Goal: Find specific page/section: Find specific page/section

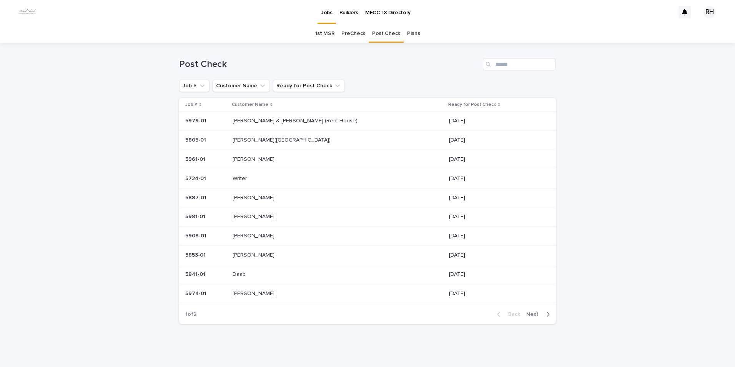
scroll to position [2, 0]
click at [246, 176] on p "Writer" at bounding box center [241, 176] width 16 height 8
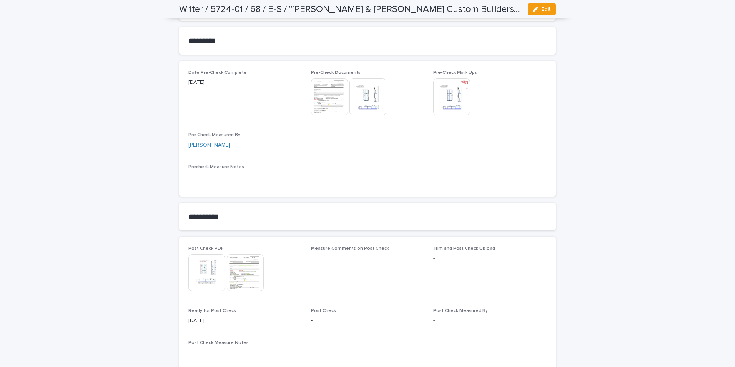
scroll to position [692, 0]
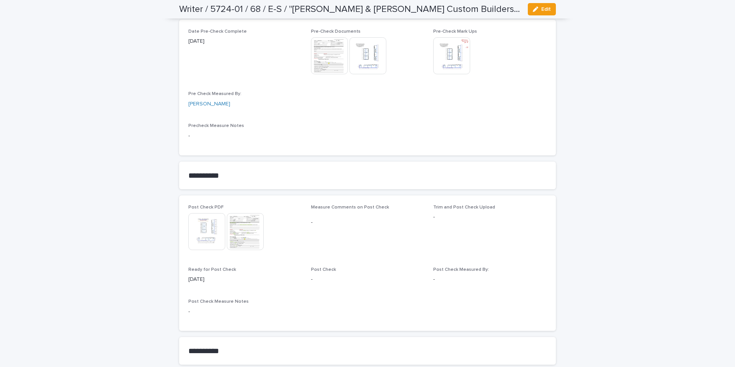
click at [237, 227] on img at bounding box center [245, 231] width 37 height 37
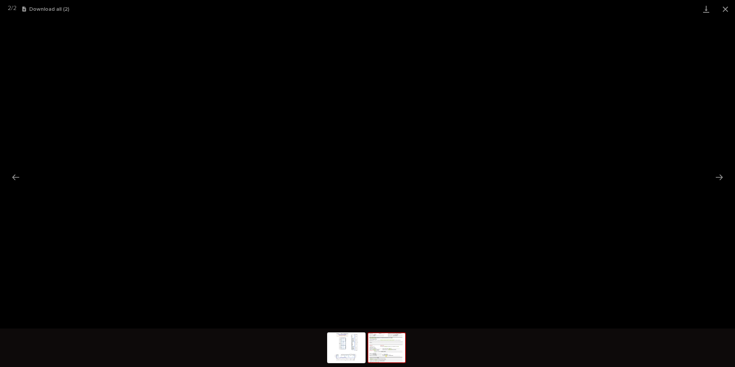
drag, startPoint x: 724, startPoint y: 8, endPoint x: 716, endPoint y: 15, distance: 11.2
click at [723, 10] on button "Close gallery" at bounding box center [725, 9] width 19 height 18
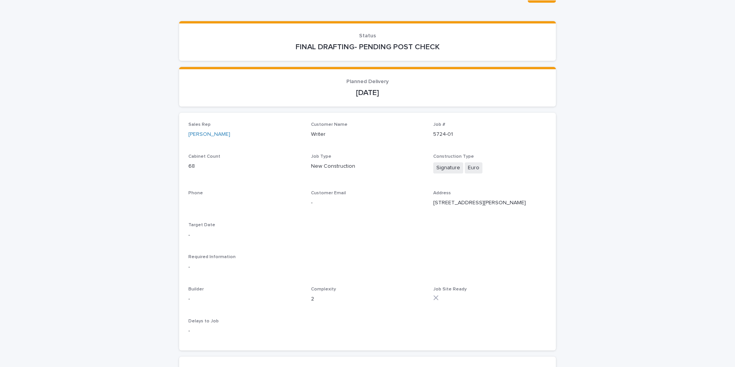
scroll to position [0, 0]
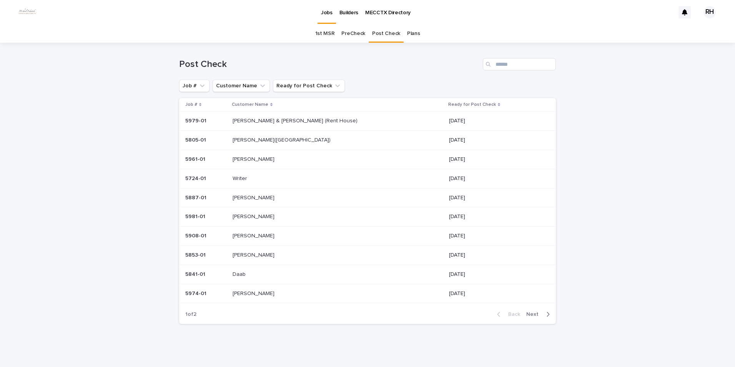
scroll to position [2, 0]
click at [251, 118] on p "[PERSON_NAME] & [PERSON_NAME] (Rent House)" at bounding box center [296, 119] width 126 height 8
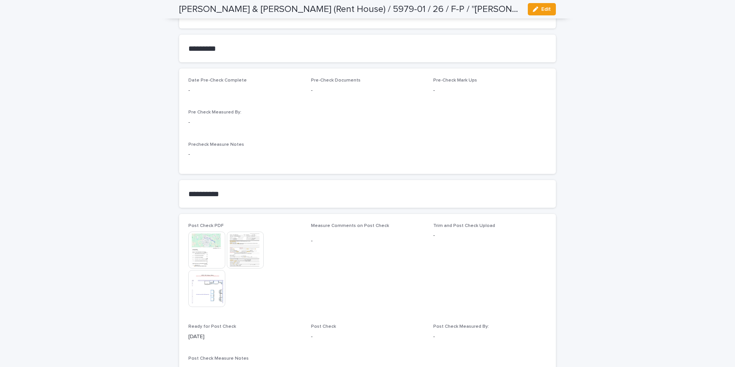
scroll to position [615, 0]
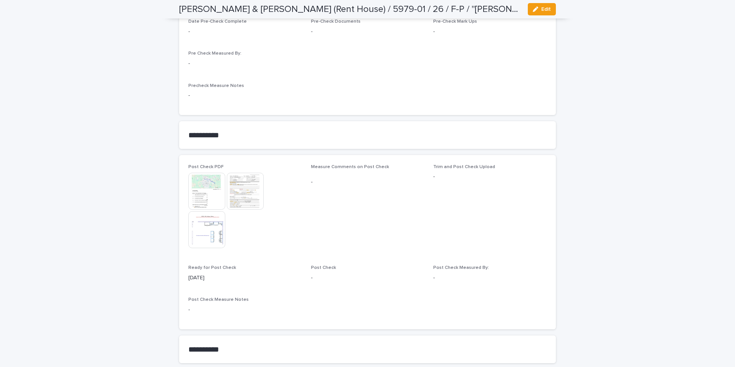
click at [201, 223] on img at bounding box center [206, 229] width 37 height 37
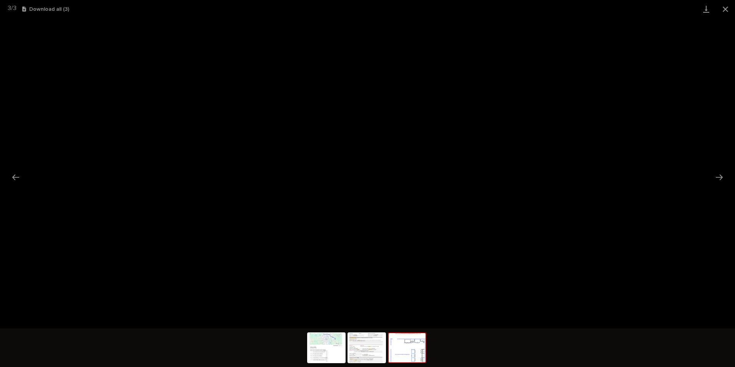
click at [722, 9] on button "Close gallery" at bounding box center [725, 9] width 19 height 18
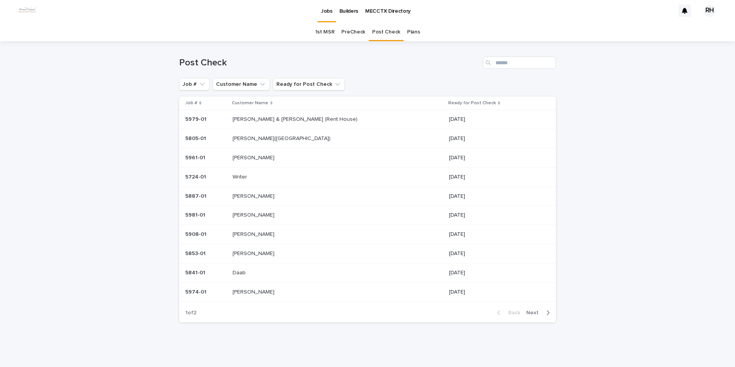
scroll to position [2, 0]
click at [259, 120] on p "[PERSON_NAME] & [PERSON_NAME] (Rent House)" at bounding box center [296, 119] width 126 height 8
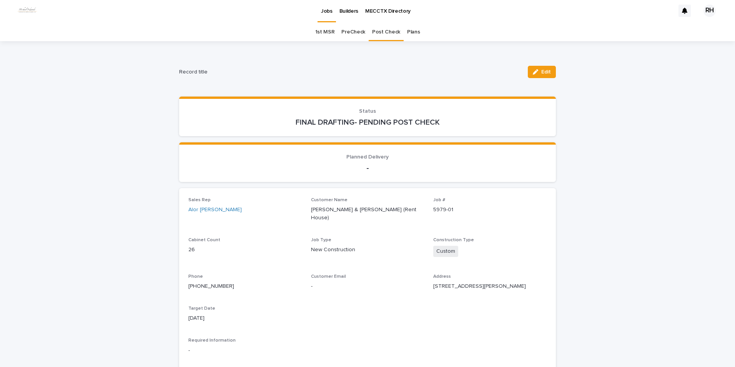
scroll to position [25, 0]
